Goal: Task Accomplishment & Management: Complete application form

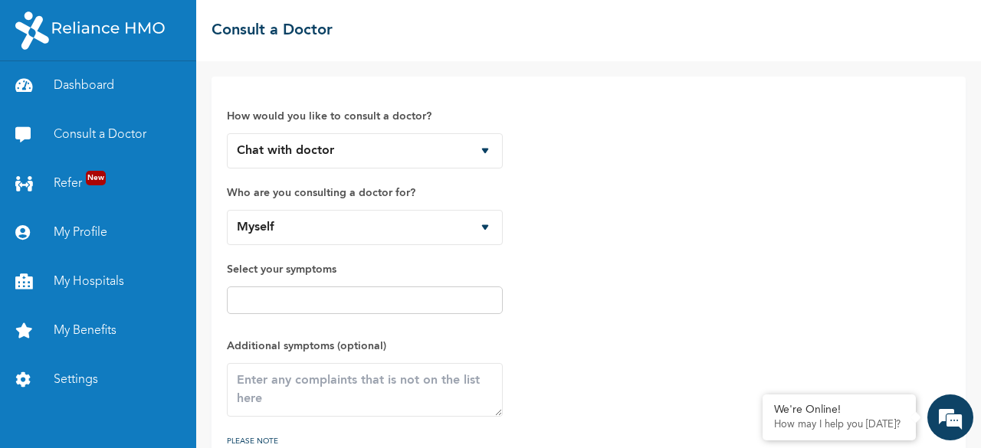
click at [271, 300] on input "text" at bounding box center [364, 300] width 267 height 18
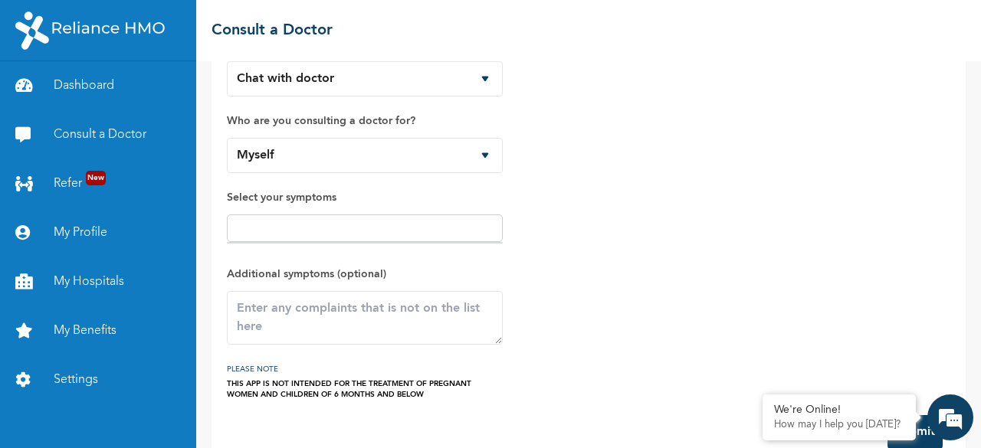
scroll to position [98, 0]
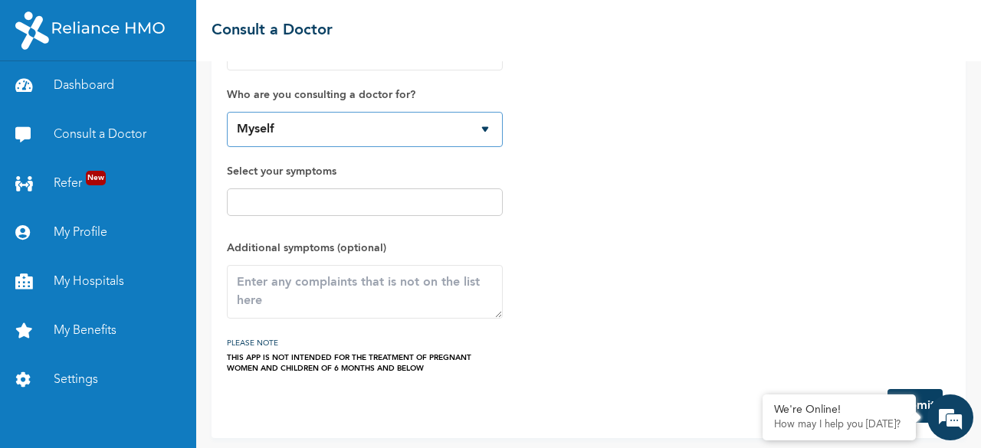
click at [485, 126] on select "Myself" at bounding box center [365, 129] width 276 height 35
click at [227, 112] on select "Myself" at bounding box center [365, 129] width 276 height 35
click at [290, 193] on input "text" at bounding box center [364, 202] width 267 height 18
click at [424, 212] on div at bounding box center [365, 203] width 276 height 28
click at [462, 200] on input "text" at bounding box center [364, 202] width 267 height 18
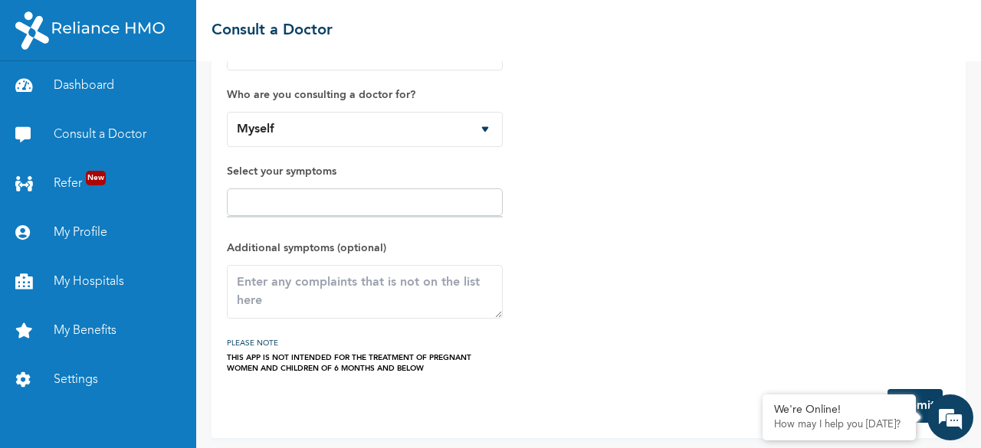
click at [488, 200] on input "text" at bounding box center [364, 202] width 267 height 18
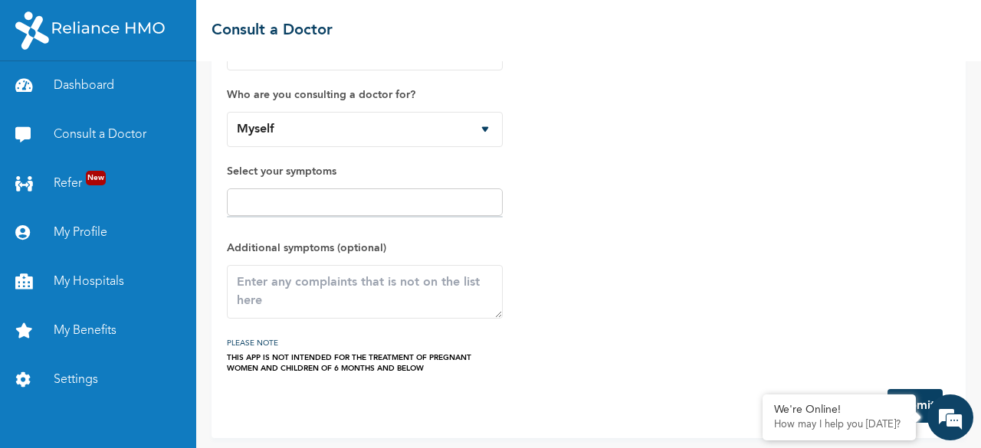
click at [468, 194] on input "text" at bounding box center [364, 202] width 267 height 18
click at [485, 208] on input "text" at bounding box center [364, 202] width 267 height 18
click at [406, 212] on div at bounding box center [365, 203] width 276 height 28
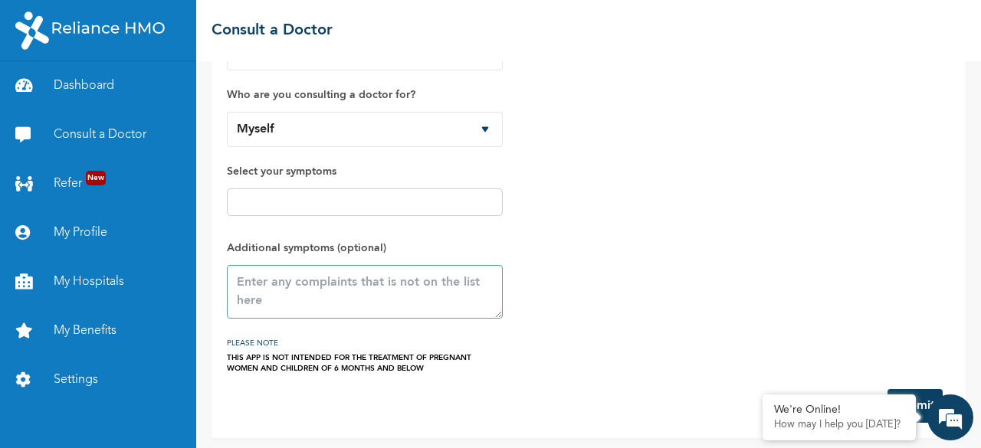
click at [466, 287] on textarea at bounding box center [365, 292] width 276 height 54
paste textarea "Persistense boils and severe pain in my chest area"
type textarea "Persistense boils and severe pain in my chest area"
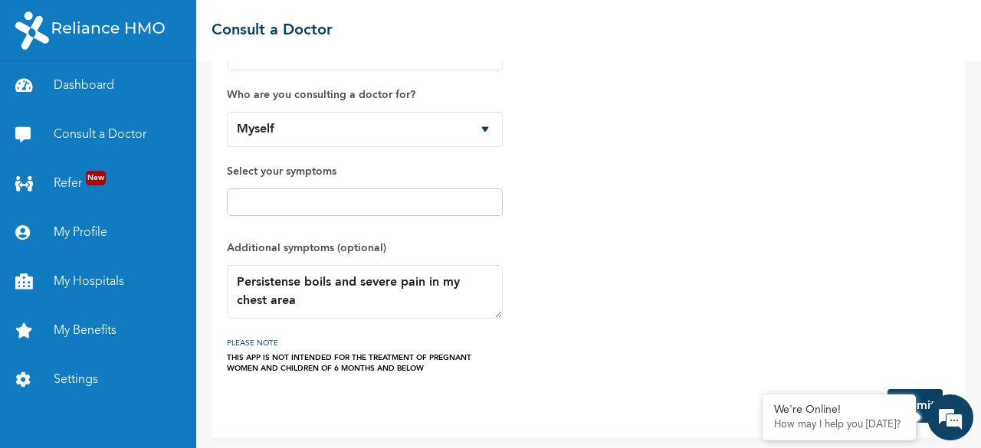
click at [401, 215] on span "Select your symptoms" at bounding box center [365, 193] width 276 height 61
click at [403, 202] on input "text" at bounding box center [364, 202] width 267 height 18
type input "caughf"
click at [102, 130] on link "Consult a Doctor" at bounding box center [98, 134] width 196 height 49
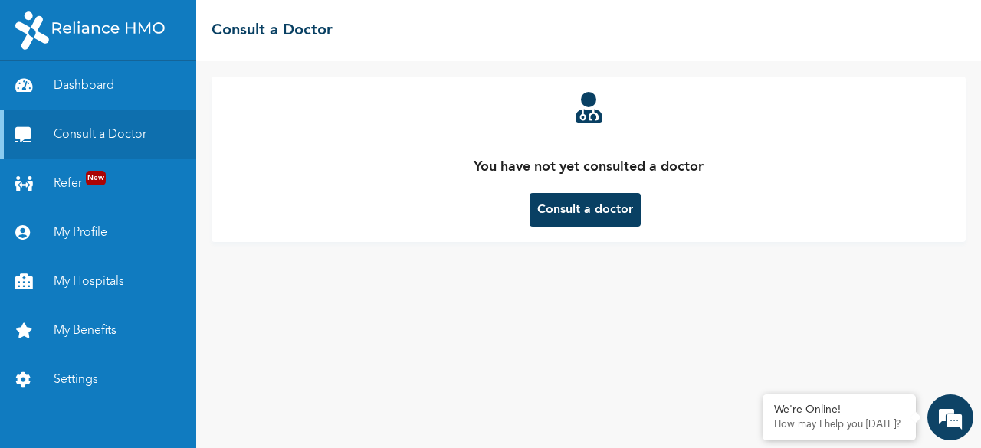
click at [102, 130] on link "Consult a Doctor" at bounding box center [98, 134] width 196 height 49
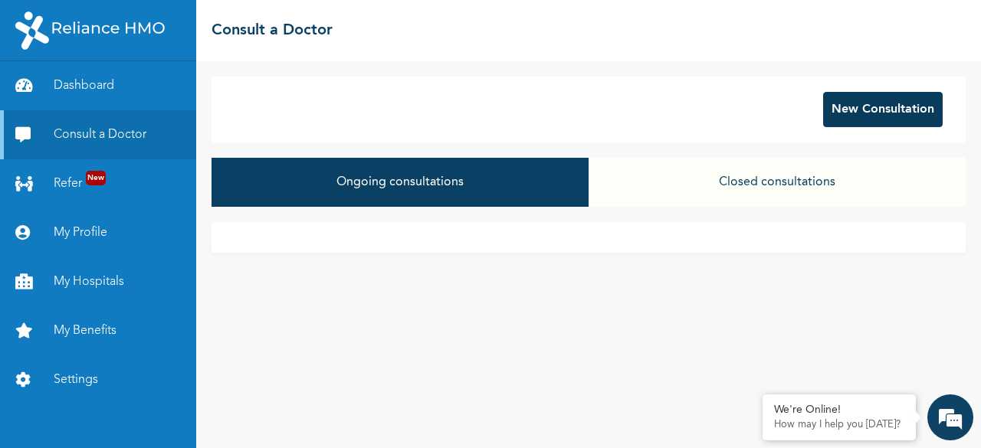
click at [857, 113] on button "New Consultation" at bounding box center [883, 109] width 120 height 35
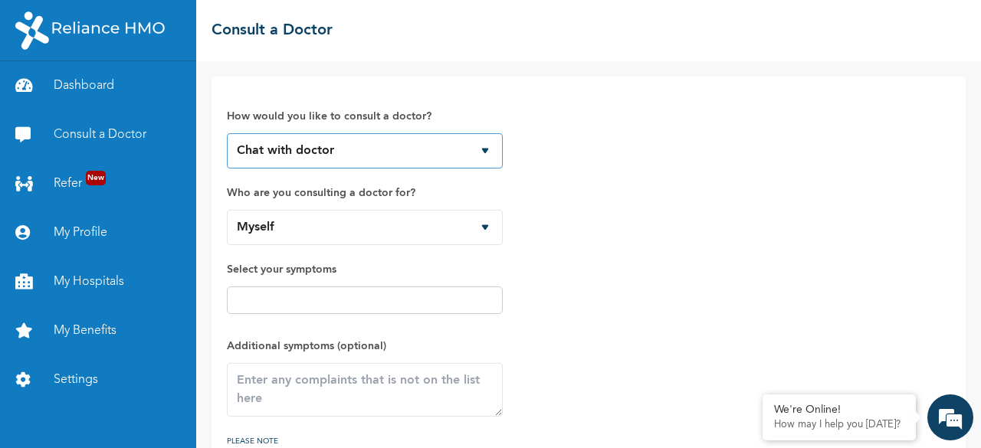
click at [484, 149] on select "Chat with doctor Phone Call" at bounding box center [365, 150] width 276 height 35
click at [227, 133] on select "Chat with doctor Phone Call" at bounding box center [365, 150] width 276 height 35
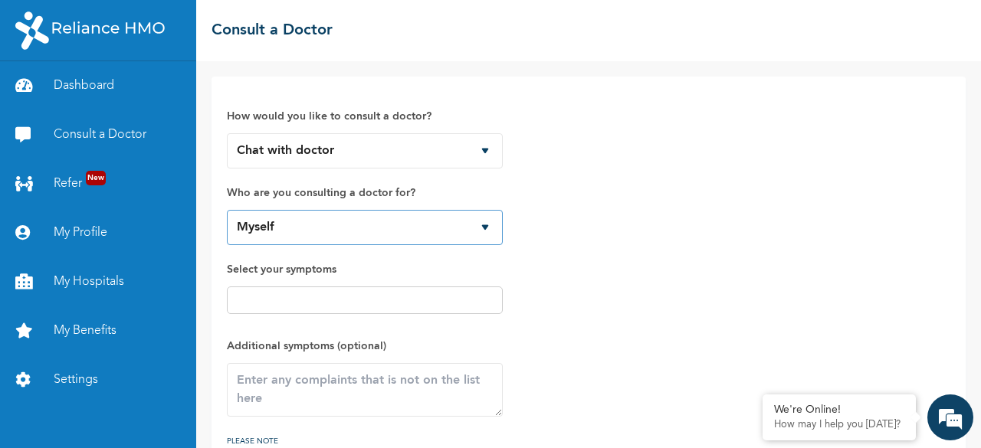
click at [481, 228] on select "Myself [PERSON_NAME] [PERSON_NAME] [PERSON_NAME]" at bounding box center [365, 227] width 276 height 35
click at [227, 210] on select "Myself [PERSON_NAME] [PERSON_NAME] [PERSON_NAME]" at bounding box center [365, 227] width 276 height 35
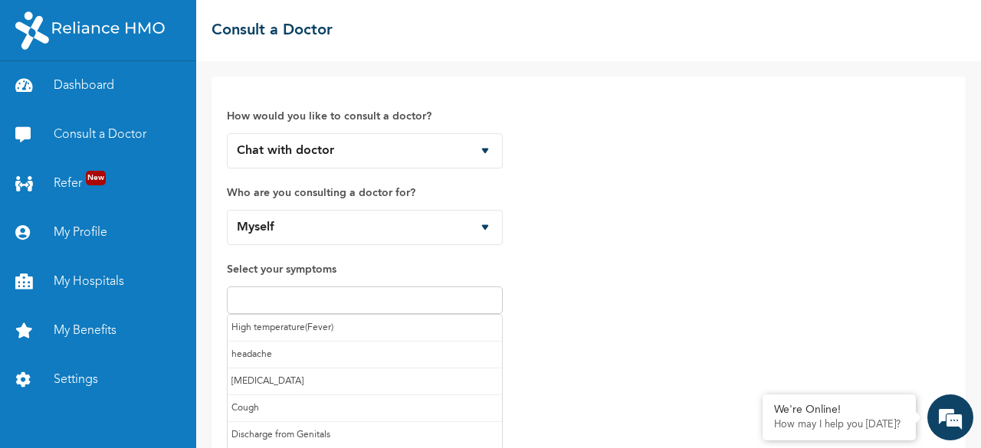
click at [327, 298] on input "text" at bounding box center [364, 300] width 267 height 18
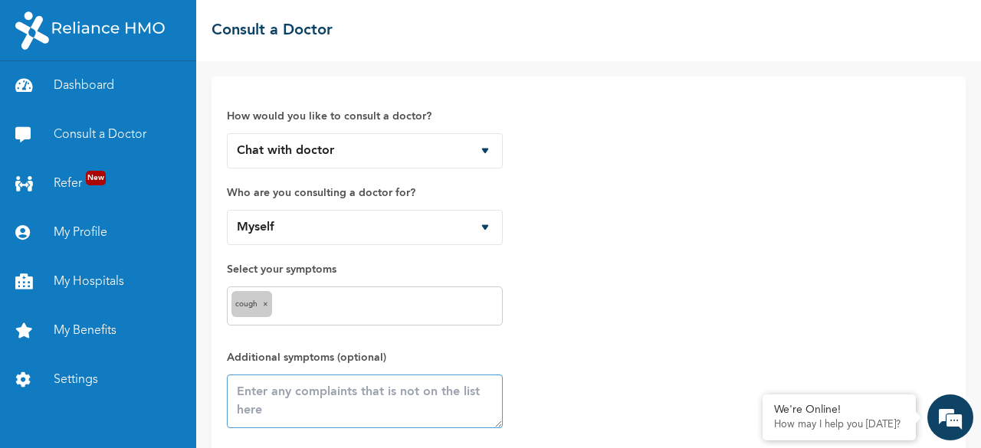
click at [277, 402] on textarea at bounding box center [365, 402] width 276 height 54
paste textarea "Persistense boils and severe pain in my chest area"
type textarea "Persistense boils and severe pain in my chest area"
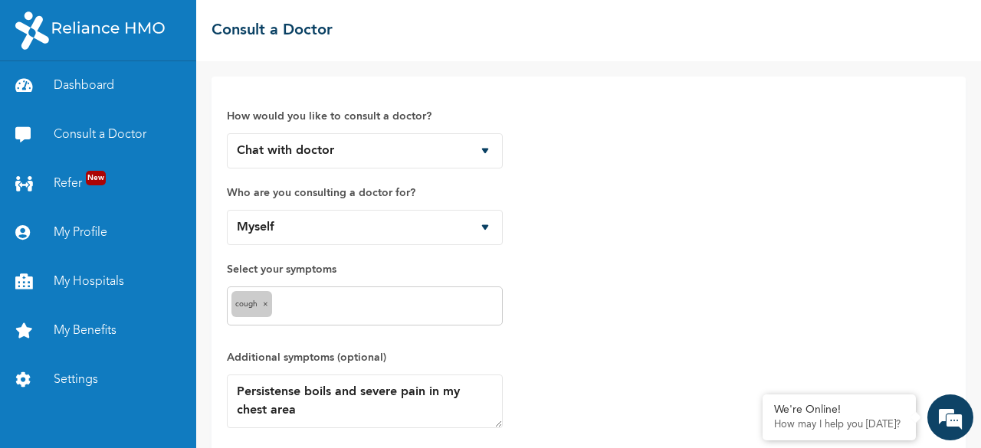
click at [337, 326] on span "Select your symptoms Cough ×" at bounding box center [365, 297] width 276 height 73
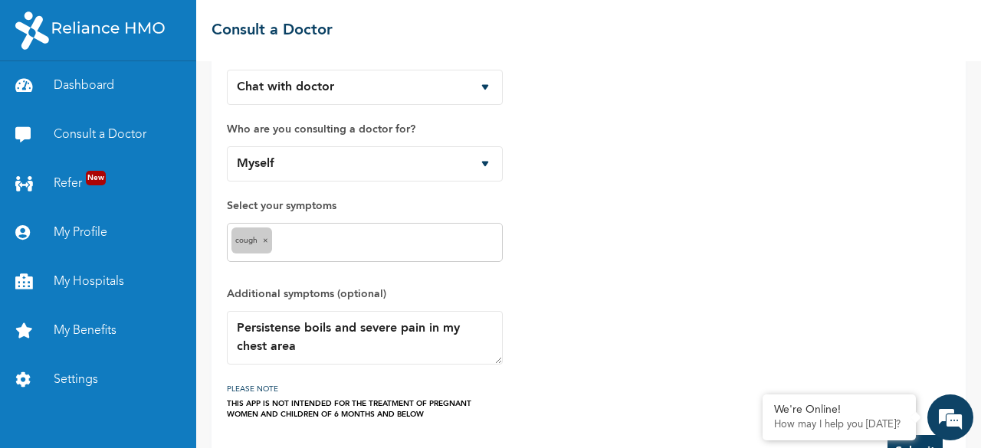
scroll to position [0, 0]
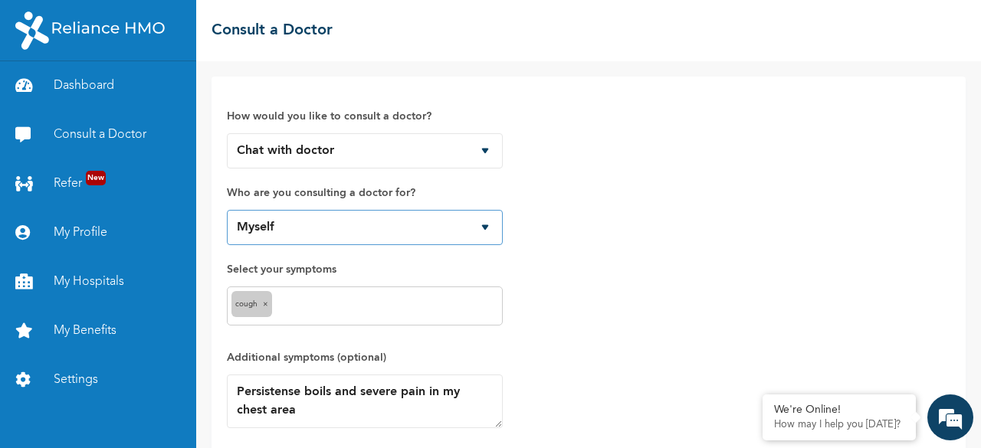
click at [258, 210] on select "Myself [PERSON_NAME] [PERSON_NAME] [PERSON_NAME]" at bounding box center [365, 227] width 276 height 35
click at [98, 188] on link "Refer New" at bounding box center [98, 183] width 196 height 49
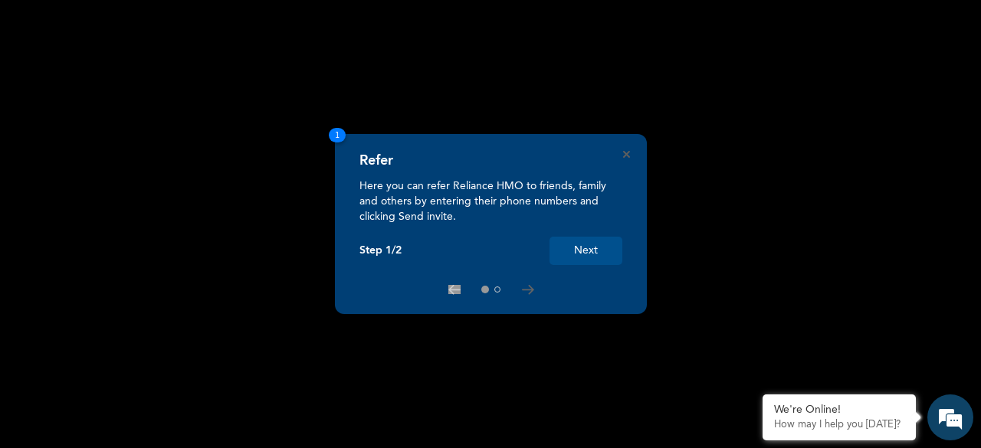
click at [678, 172] on rect at bounding box center [490, 224] width 981 height 448
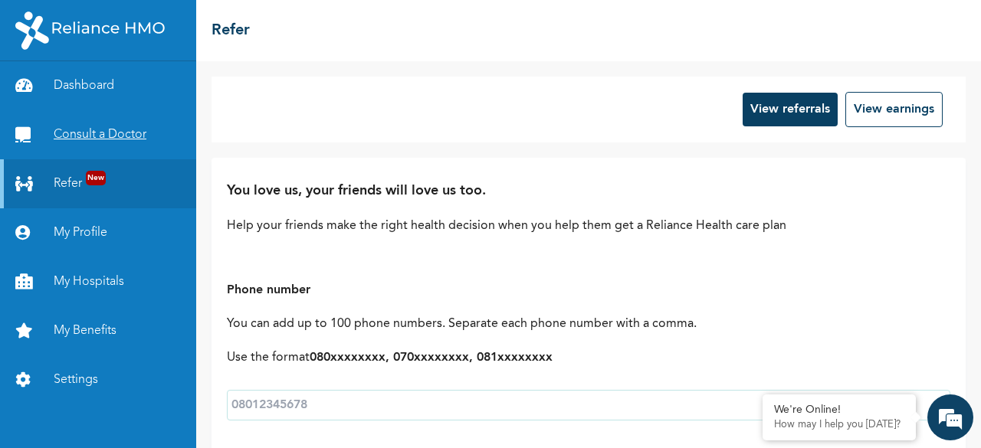
click at [93, 136] on link "Consult a Doctor" at bounding box center [98, 134] width 196 height 49
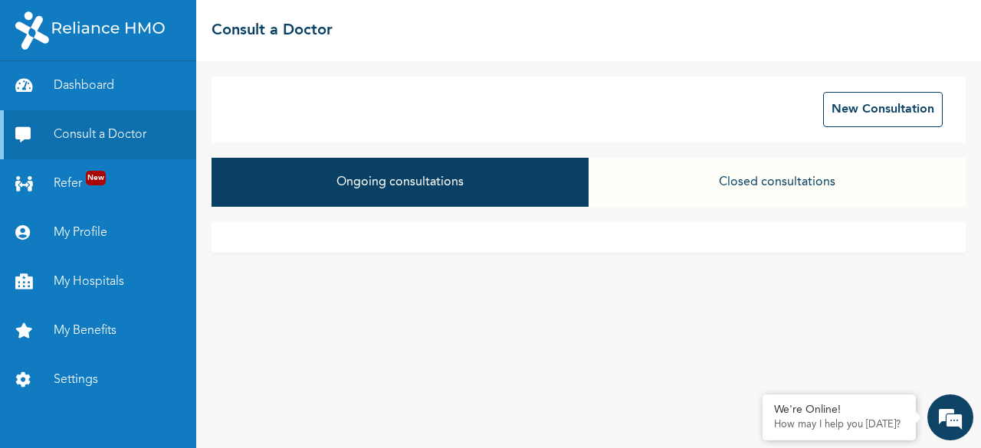
click at [353, 175] on button "Ongoing consultations" at bounding box center [400, 182] width 377 height 49
click at [360, 183] on button "Ongoing consultations" at bounding box center [400, 182] width 377 height 49
click at [383, 183] on button "Ongoing consultations" at bounding box center [400, 182] width 377 height 49
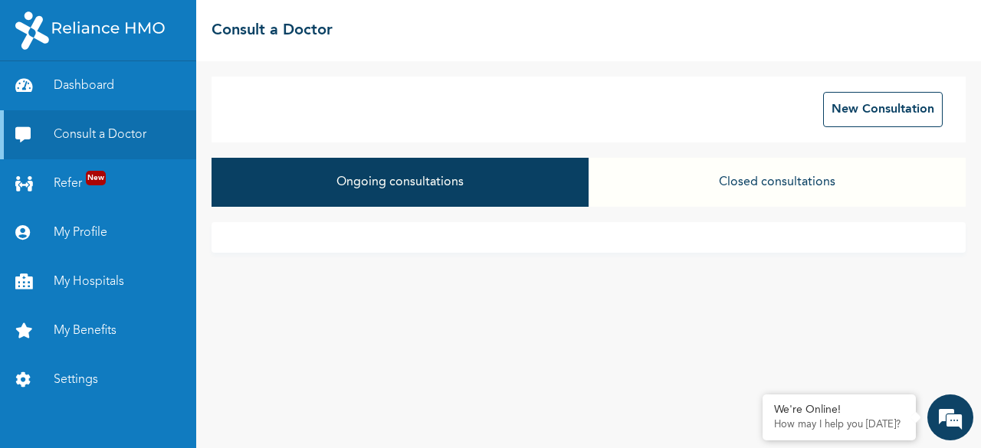
click at [351, 188] on button "Ongoing consultations" at bounding box center [400, 182] width 377 height 49
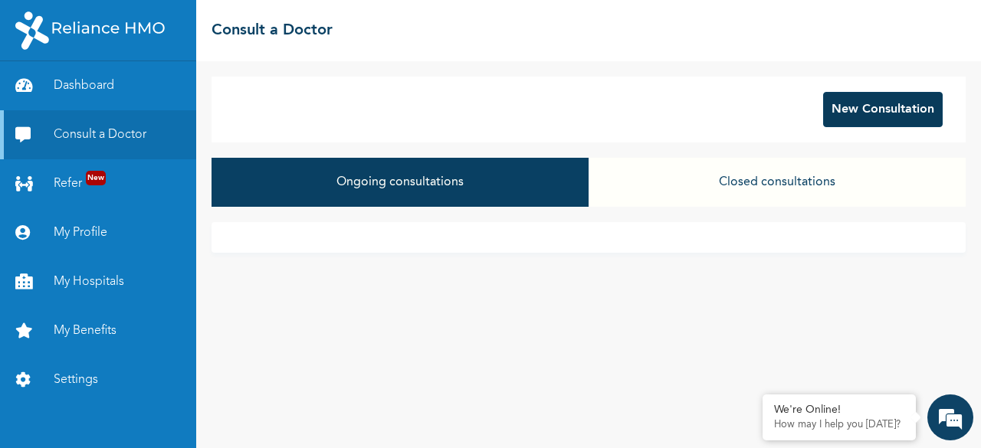
click at [863, 105] on button "New Consultation" at bounding box center [883, 109] width 120 height 35
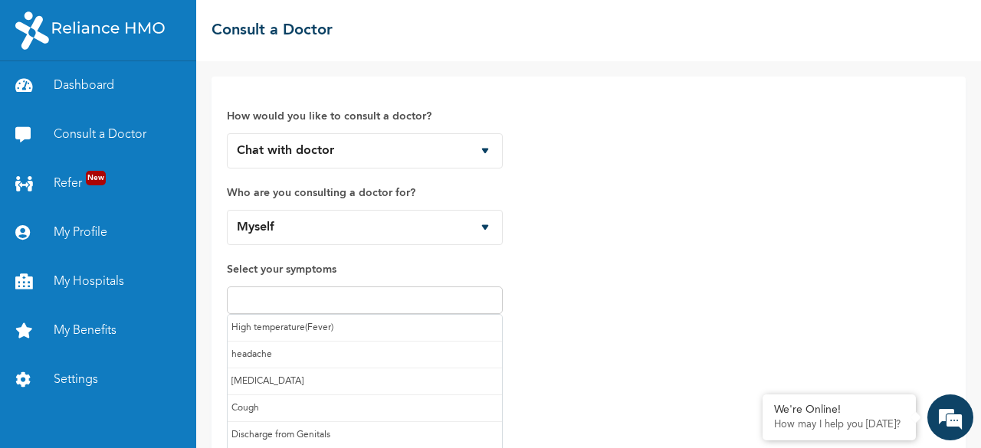
click at [405, 297] on input "text" at bounding box center [364, 300] width 267 height 18
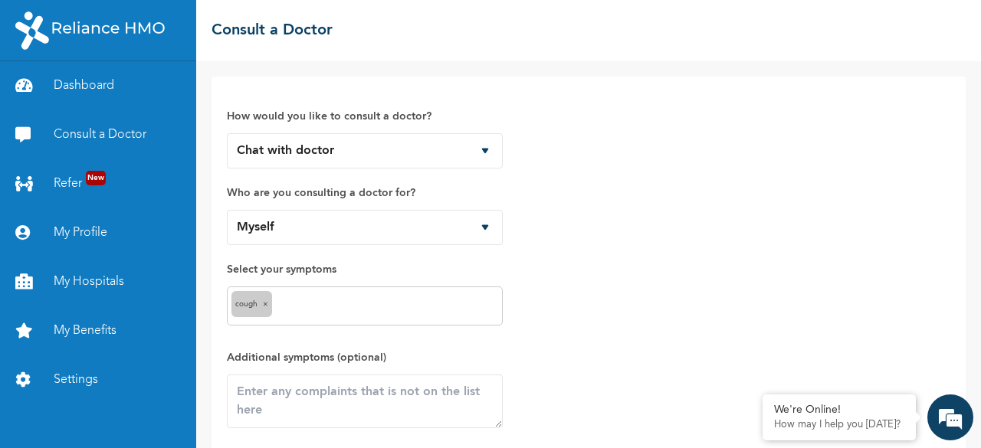
click at [836, 324] on div "How would you like to consult a doctor? Chat with doctor Phone Call Who are you…" at bounding box center [589, 288] width 724 height 392
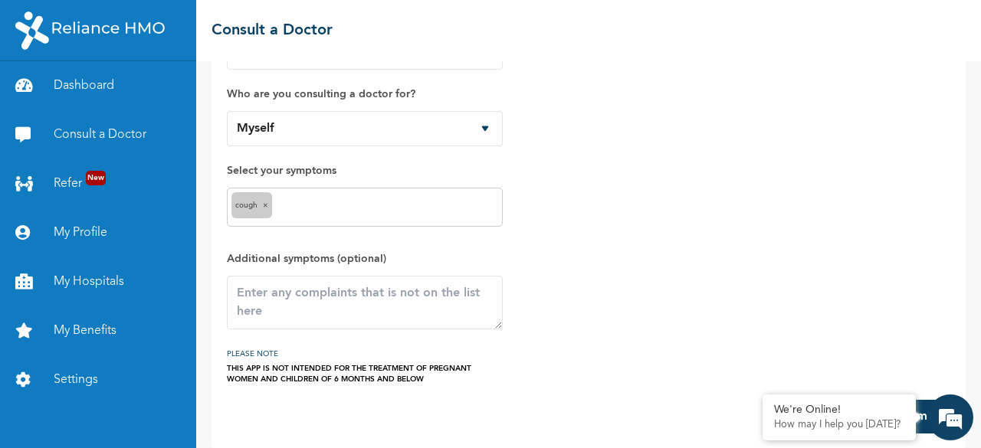
scroll to position [113, 0]
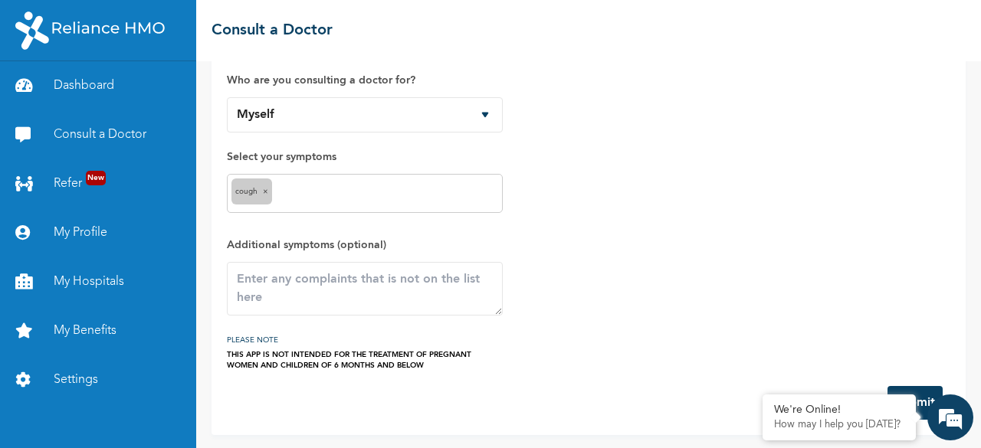
click at [378, 356] on div "THIS APP IS NOT INTENDED FOR THE TREATMENT OF PREGNANT WOMEN AND CHILDREN OF 6 …" at bounding box center [365, 360] width 276 height 21
click at [411, 379] on form "How would you like to consult a doctor? Chat with doctor Phone Call Who are you…" at bounding box center [589, 199] width 724 height 441
click at [410, 373] on form "How would you like to consult a doctor? Chat with doctor Phone Call Who are you…" at bounding box center [589, 199] width 724 height 441
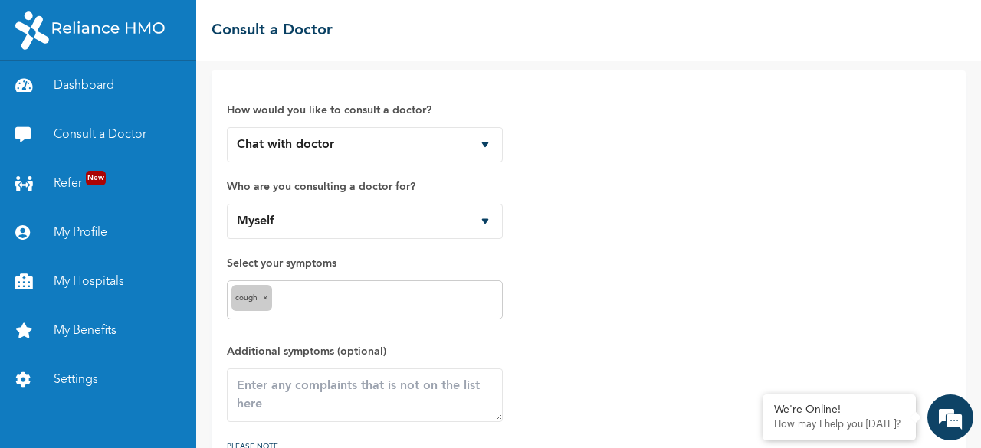
scroll to position [0, 0]
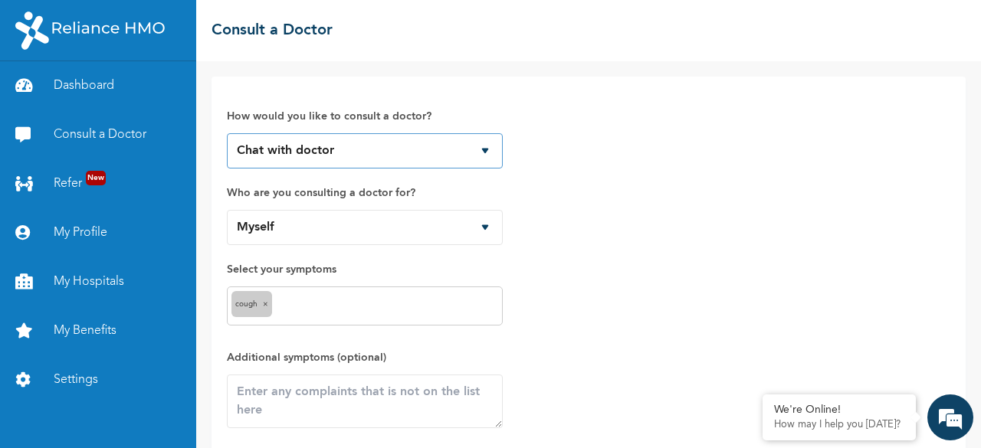
click at [487, 160] on select "Chat with doctor Phone Call" at bounding box center [365, 150] width 276 height 35
click at [227, 133] on select "Chat with doctor Phone Call" at bounding box center [365, 150] width 276 height 35
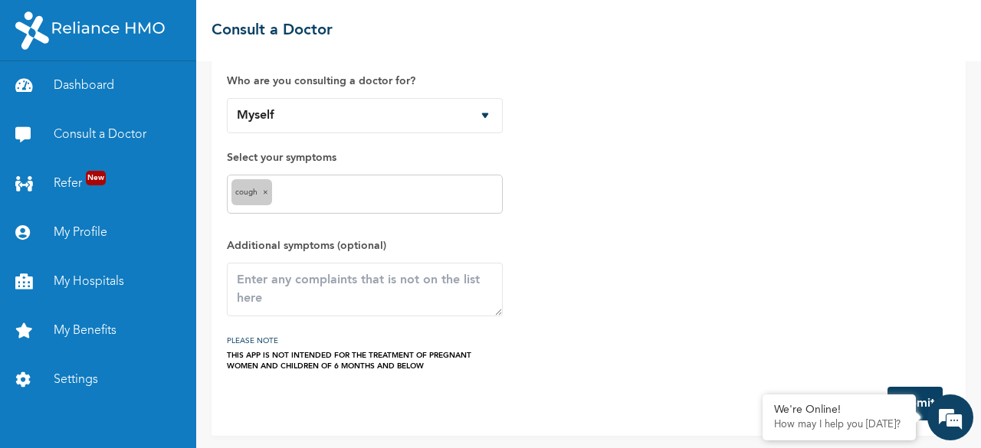
scroll to position [113, 0]
click at [765, 400] on em at bounding box center [762, 396] width 15 height 15
click at [265, 292] on textarea at bounding box center [365, 289] width 276 height 54
paste textarea "Persistense boils and severe pain in my chest area"
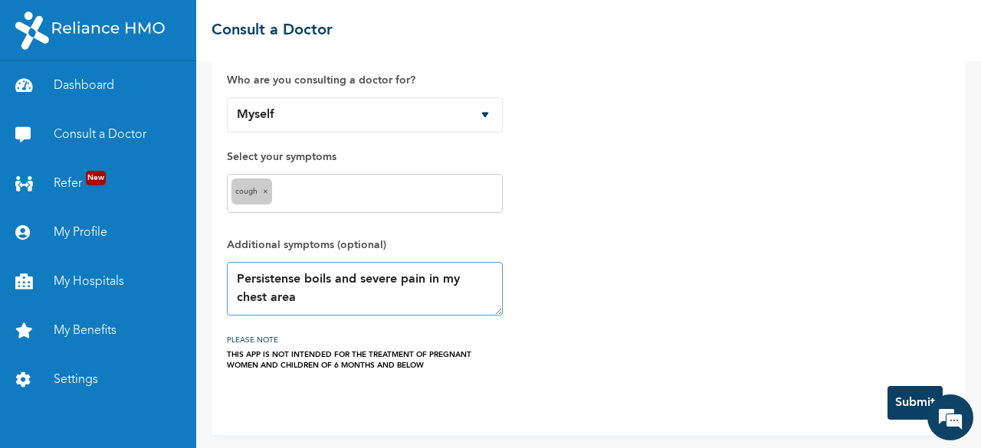
type textarea "Persistense boils and severe pain in my chest area"
click at [893, 396] on button "Submit" at bounding box center [915, 403] width 55 height 34
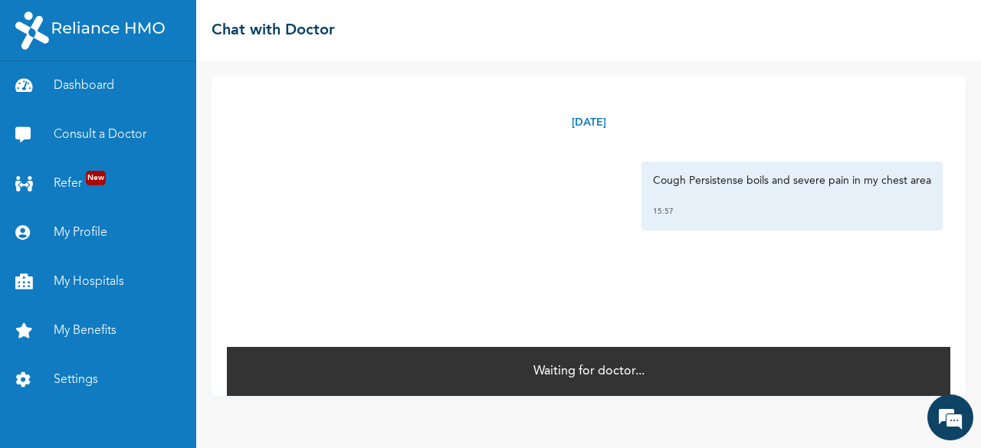
click at [893, 396] on div "[DATE] Cough Persistense boils and severe pain in my chest area 15:57 * Waiting…" at bounding box center [588, 254] width 785 height 387
